Goal: Task Accomplishment & Management: Use online tool/utility

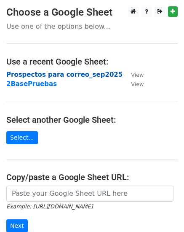
click at [77, 76] on strong "Prospectos para correo_sep2025" at bounding box center [64, 75] width 116 height 8
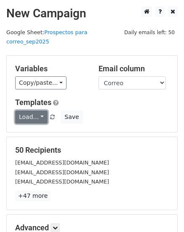
click at [38, 110] on link "Load..." at bounding box center [31, 116] width 32 height 13
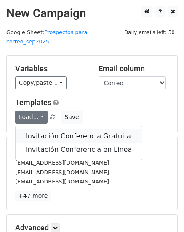
click at [39, 129] on link "Invitación Conferencia Gratuita" at bounding box center [79, 135] width 126 height 13
